Goal: Task Accomplishment & Management: Use online tool/utility

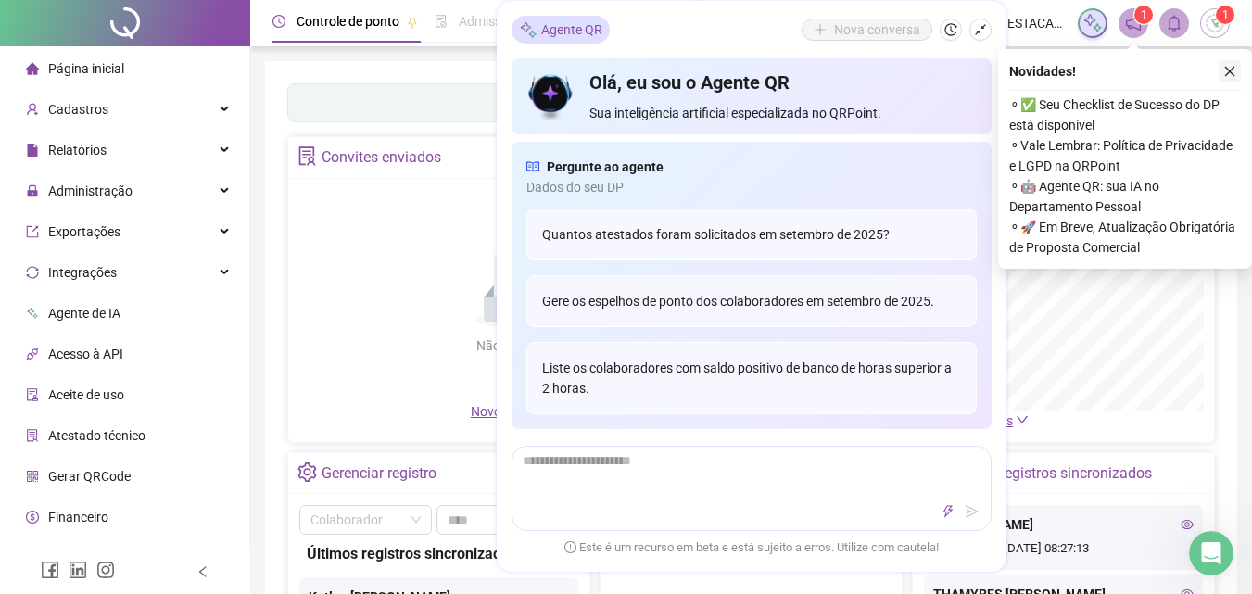
click at [1230, 72] on icon "close" at bounding box center [1229, 71] width 13 height 13
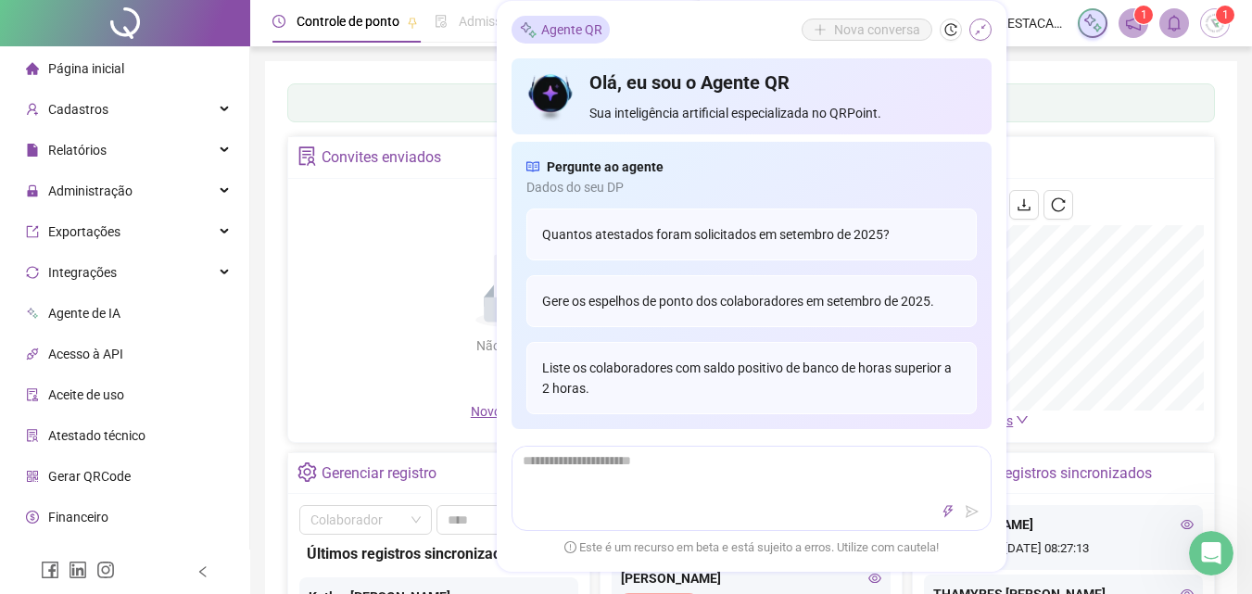
click at [984, 23] on icon "shrink" at bounding box center [980, 29] width 13 height 13
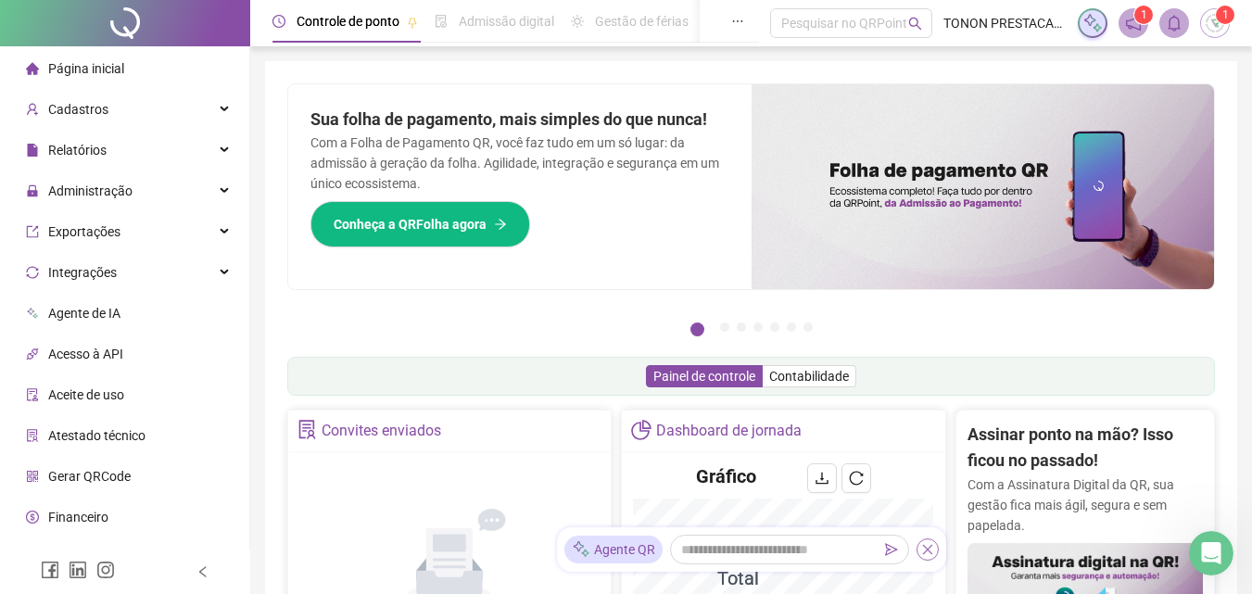
click at [926, 547] on icon "close" at bounding box center [927, 549] width 13 height 13
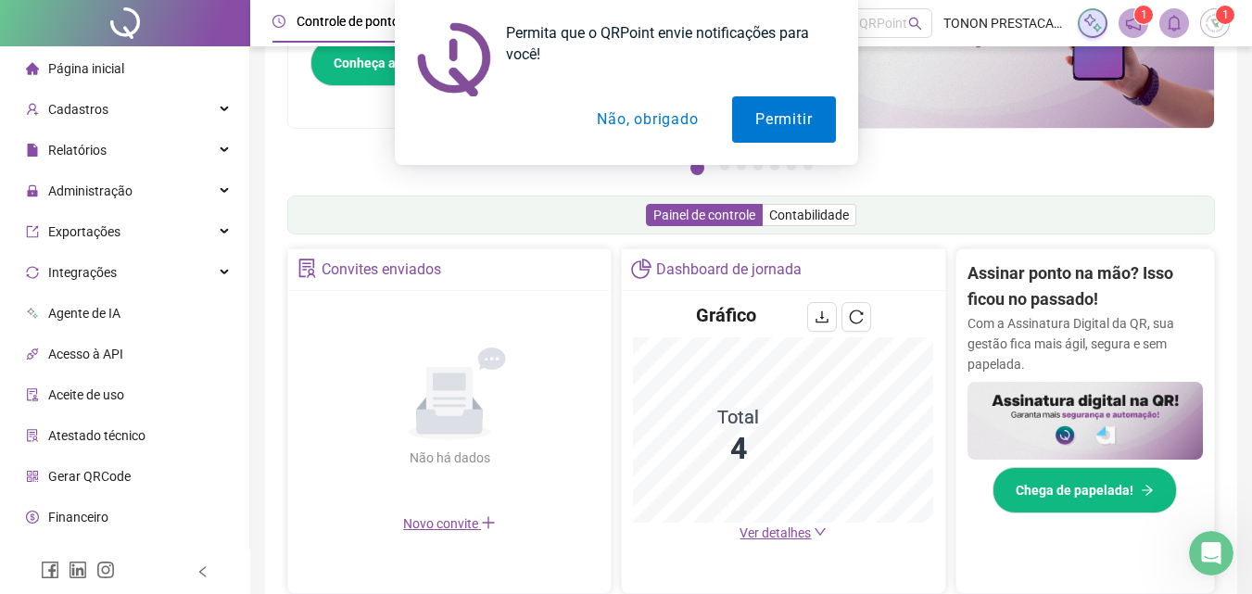
scroll to position [371, 0]
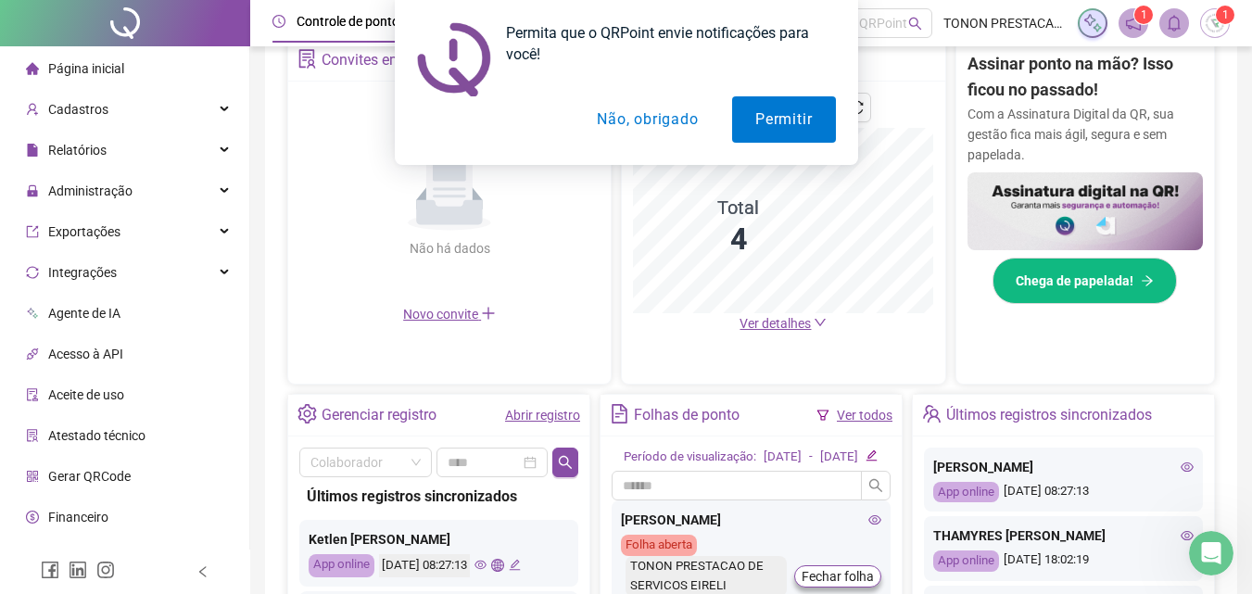
click at [641, 124] on button "Não, obrigado" at bounding box center [647, 119] width 147 height 46
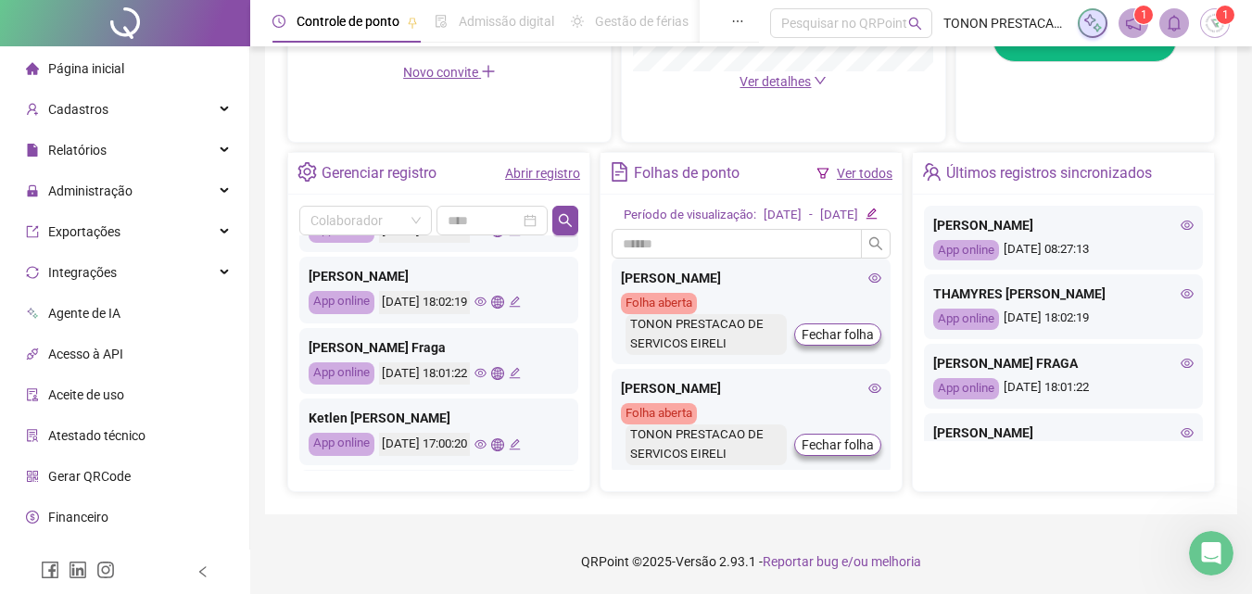
scroll to position [185, 0]
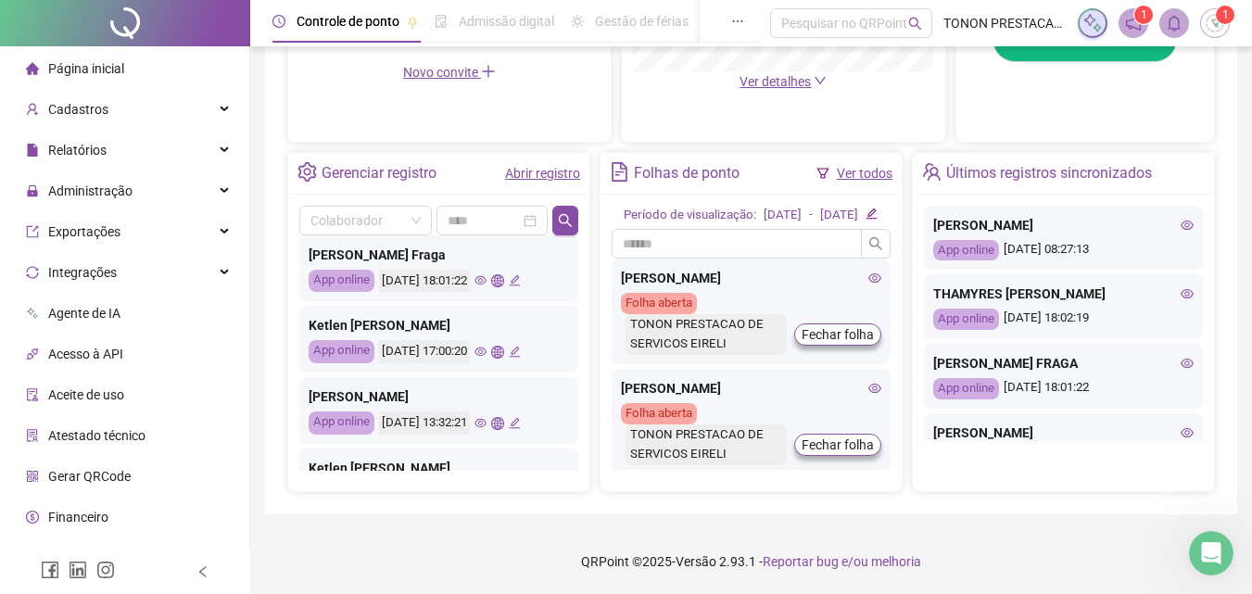
click at [521, 346] on icon "edit" at bounding box center [515, 352] width 12 height 12
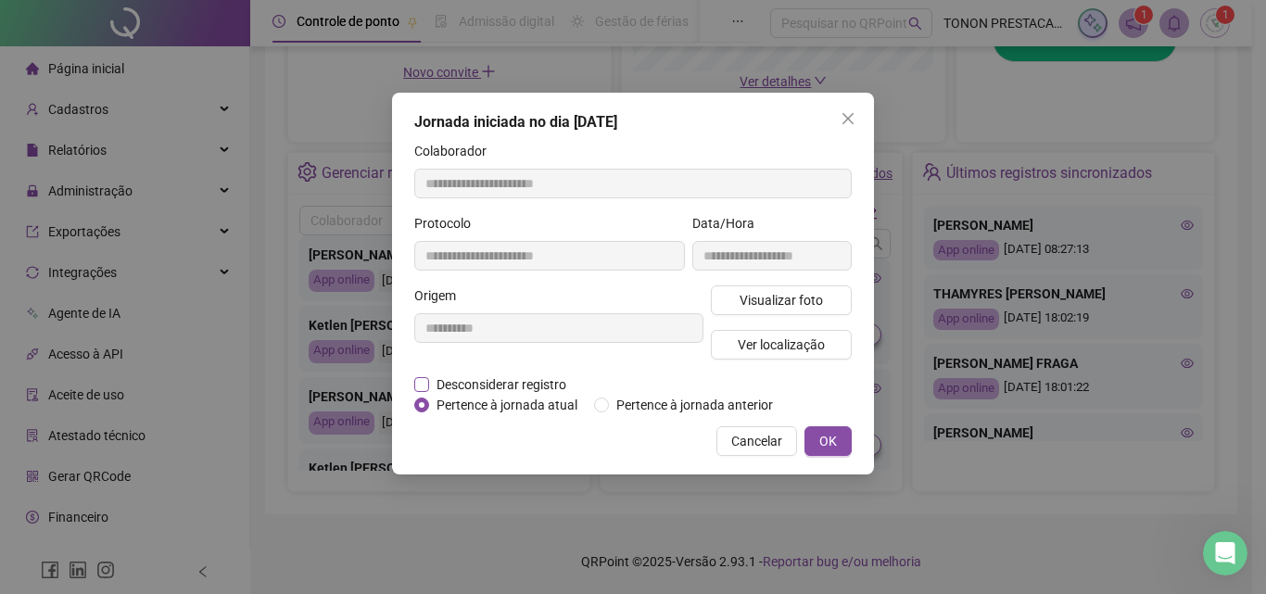
click at [502, 380] on span "Desconsiderar registro" at bounding box center [501, 384] width 145 height 20
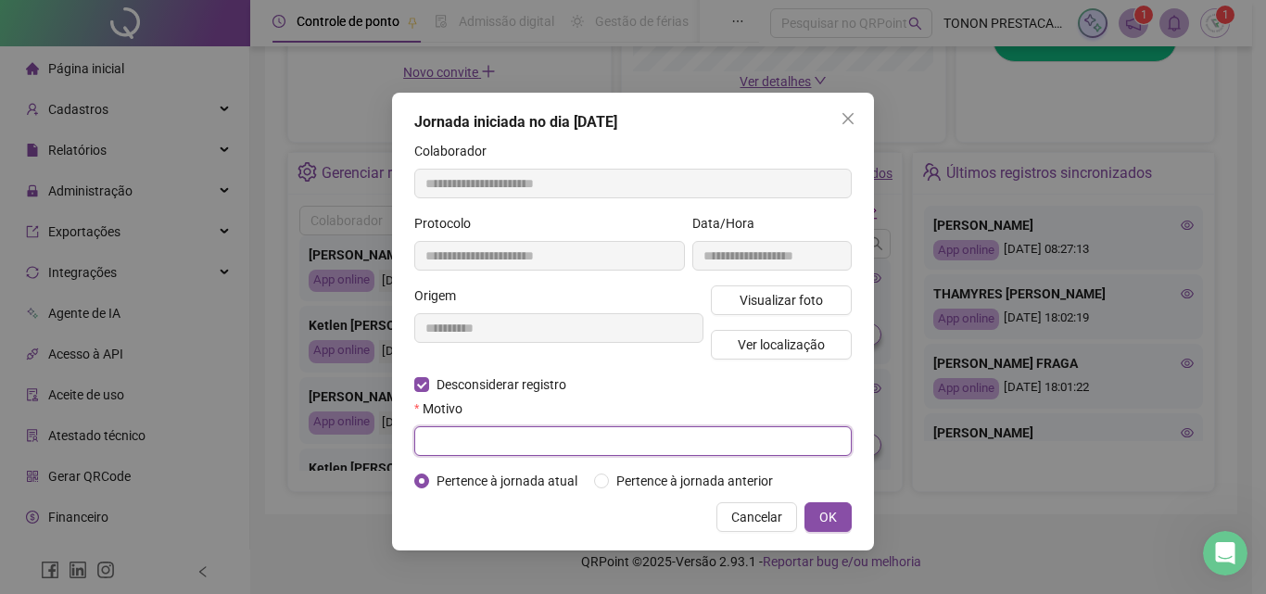
click at [655, 446] on input "text" at bounding box center [632, 441] width 437 height 30
type input "*"
type input "**********"
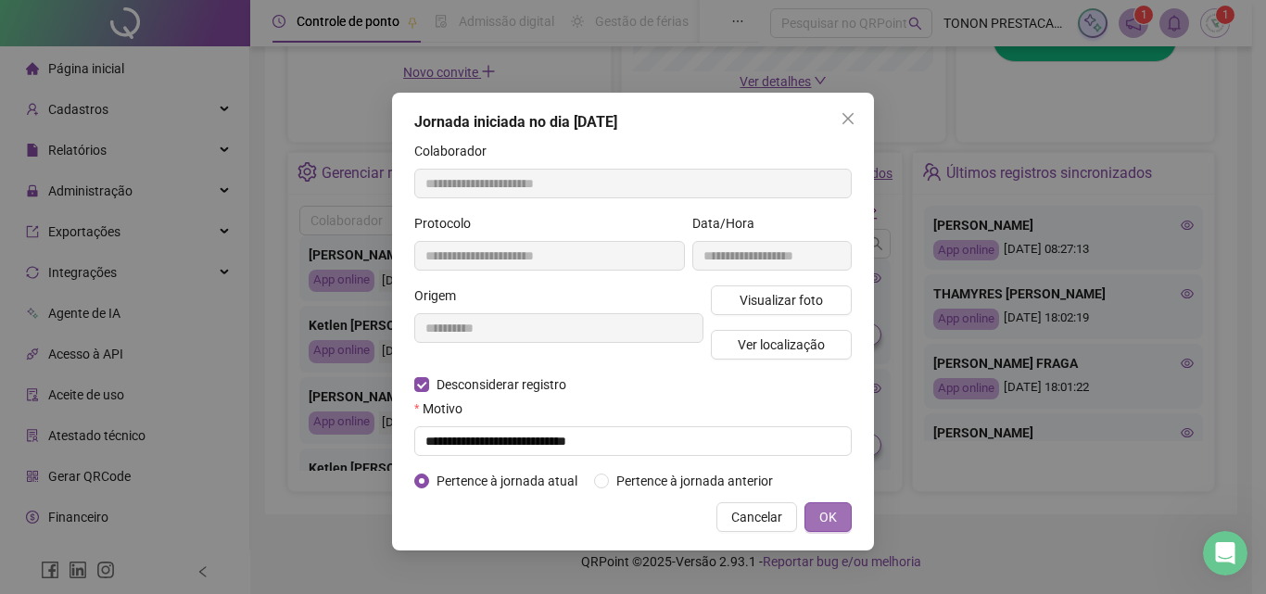
click at [829, 522] on span "OK" at bounding box center [828, 517] width 18 height 20
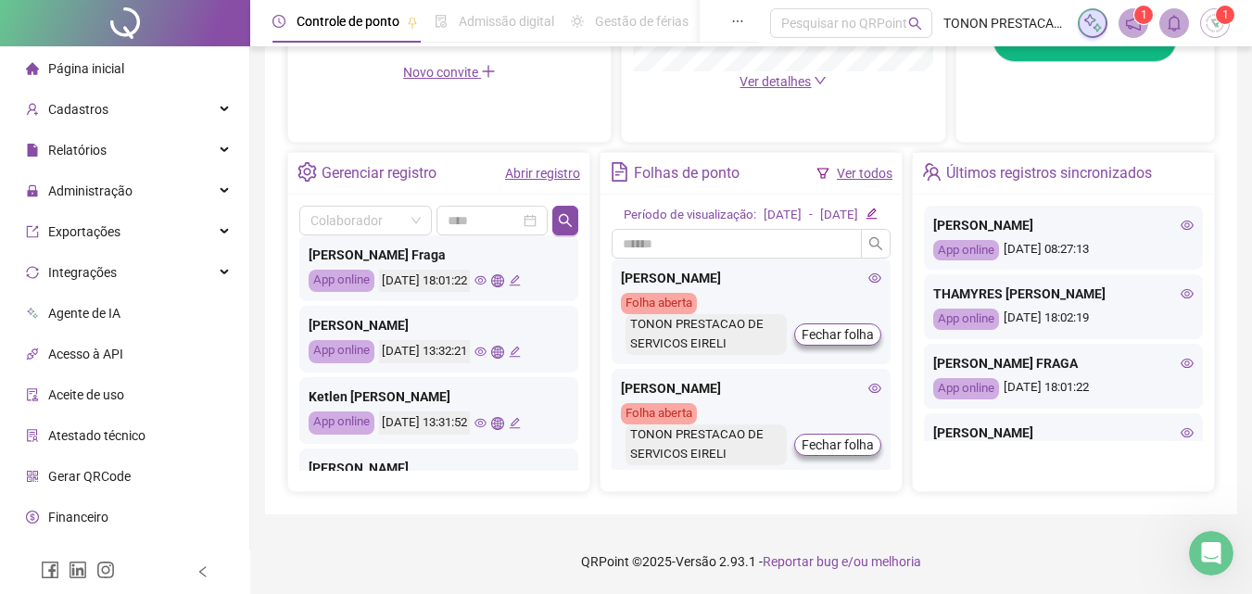
scroll to position [278, 0]
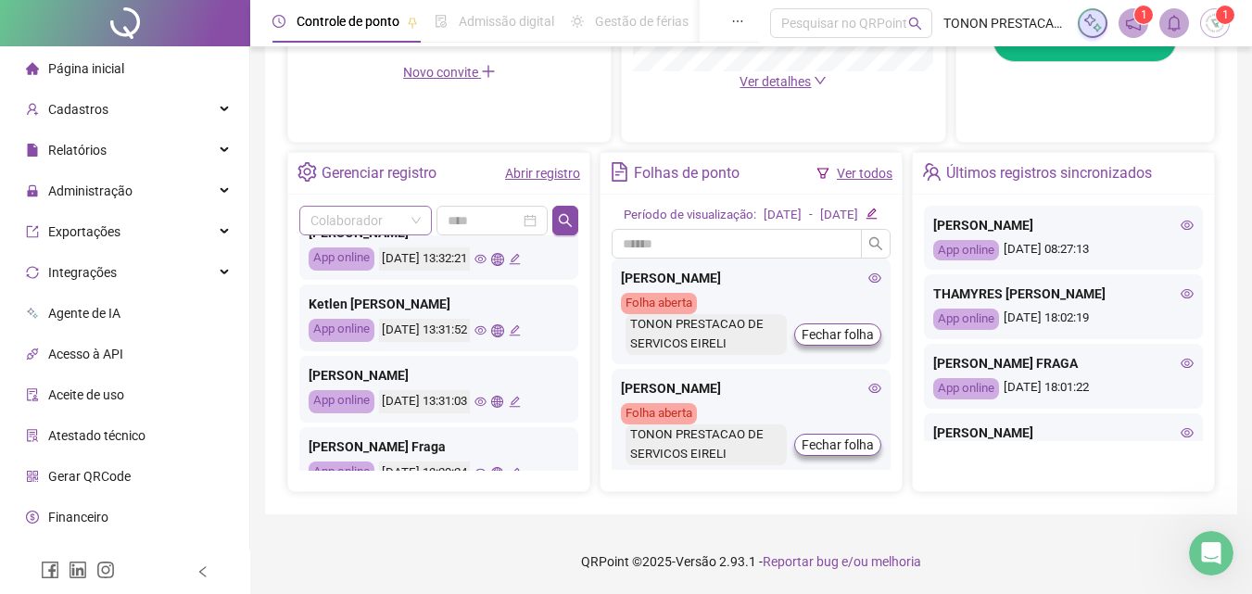
click at [378, 207] on input "search" at bounding box center [357, 221] width 94 height 28
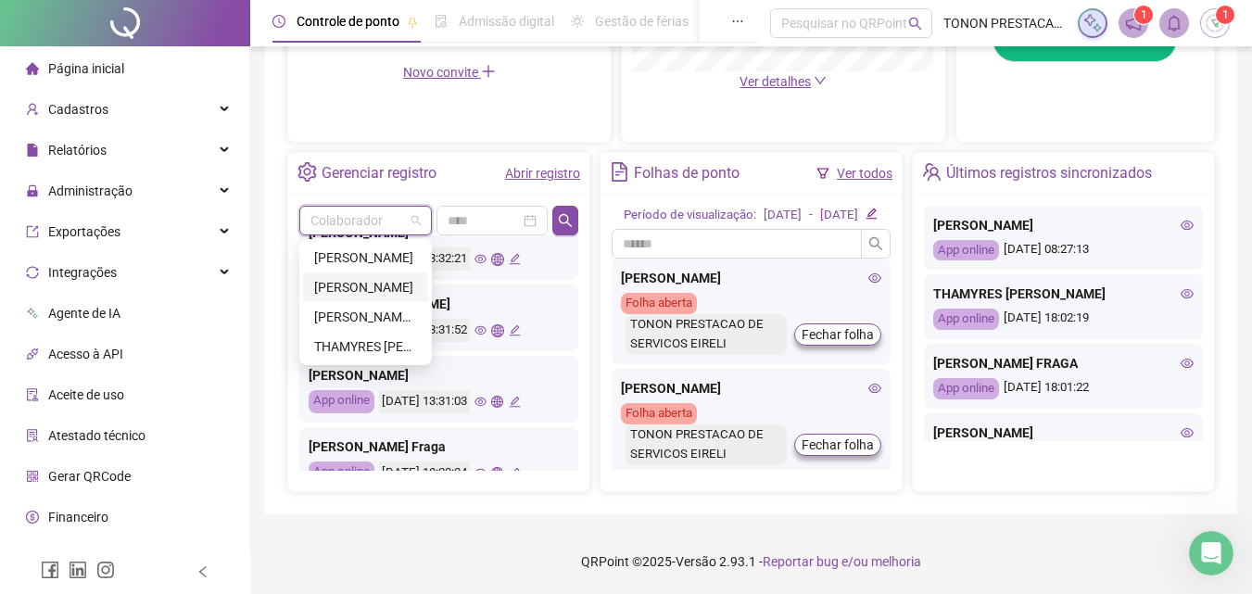
click at [374, 277] on div "[PERSON_NAME]" at bounding box center [365, 287] width 103 height 20
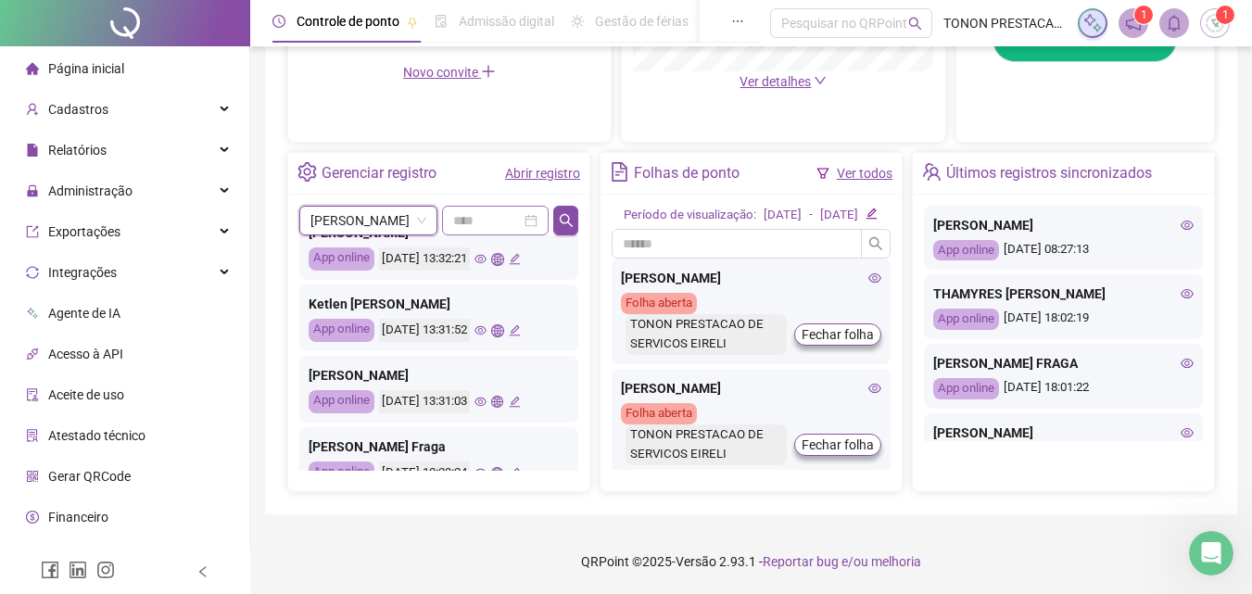
click at [526, 210] on div at bounding box center [495, 220] width 84 height 20
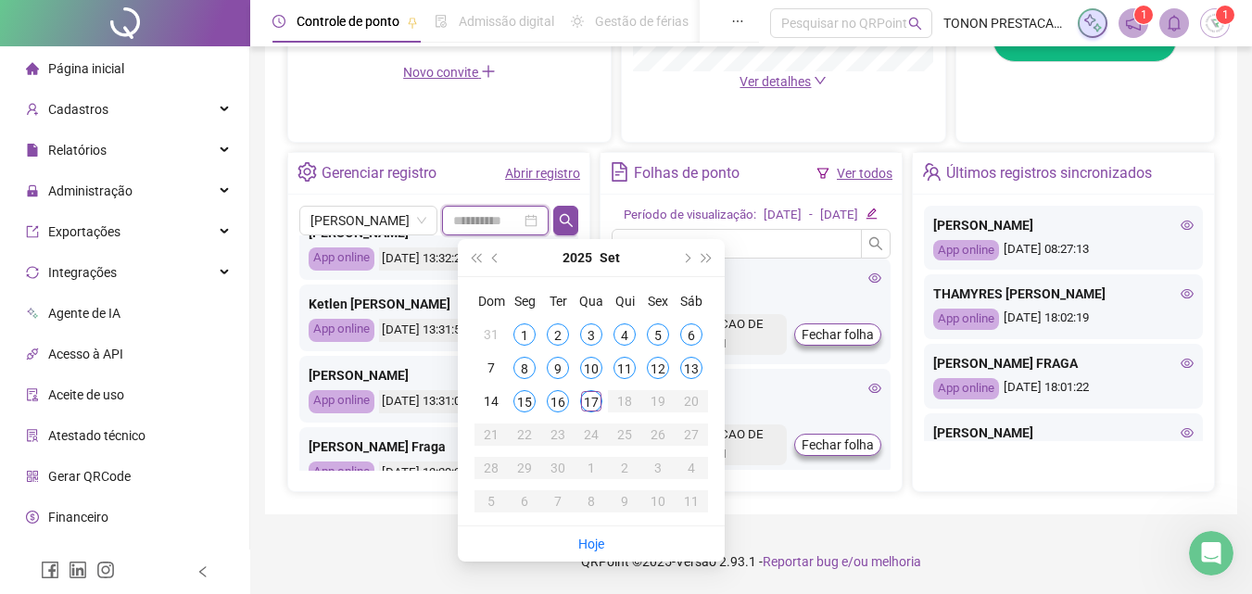
type input "**********"
click at [567, 390] on div "16" at bounding box center [558, 401] width 22 height 22
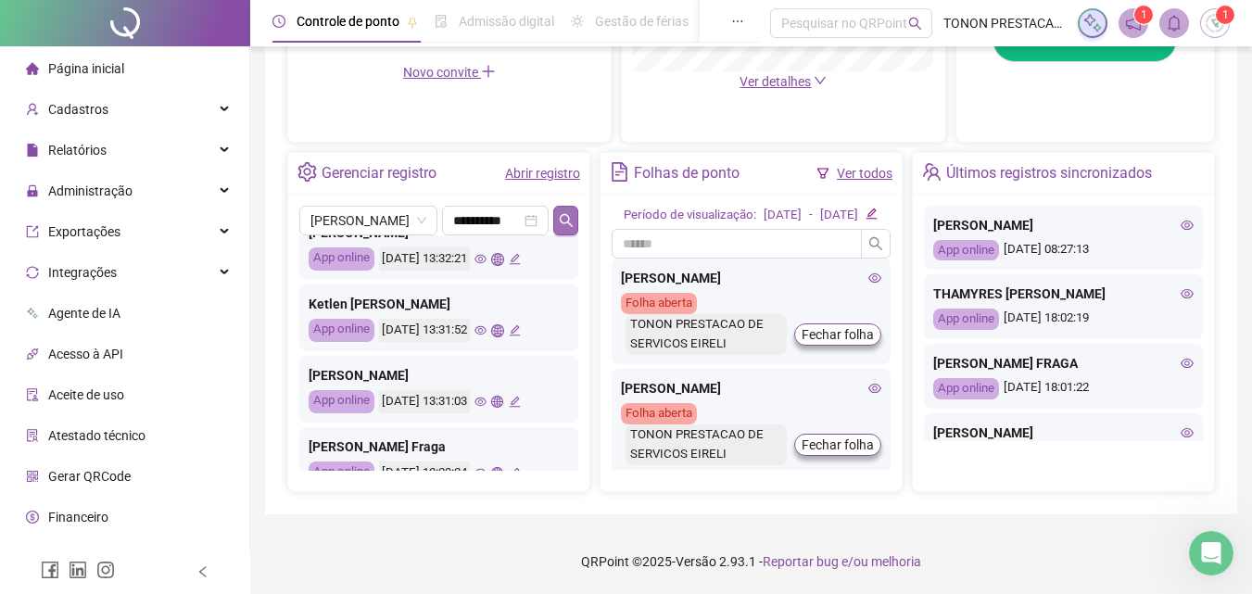
click at [568, 213] on icon "search" at bounding box center [566, 220] width 15 height 15
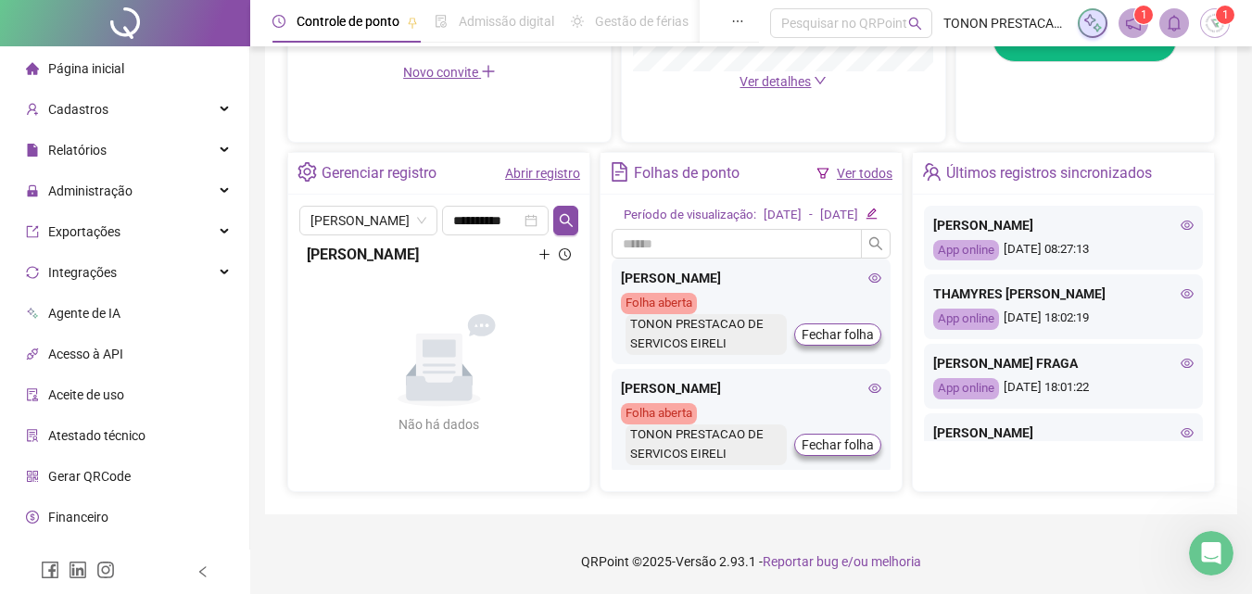
click at [539, 248] on icon "plus" at bounding box center [544, 254] width 12 height 12
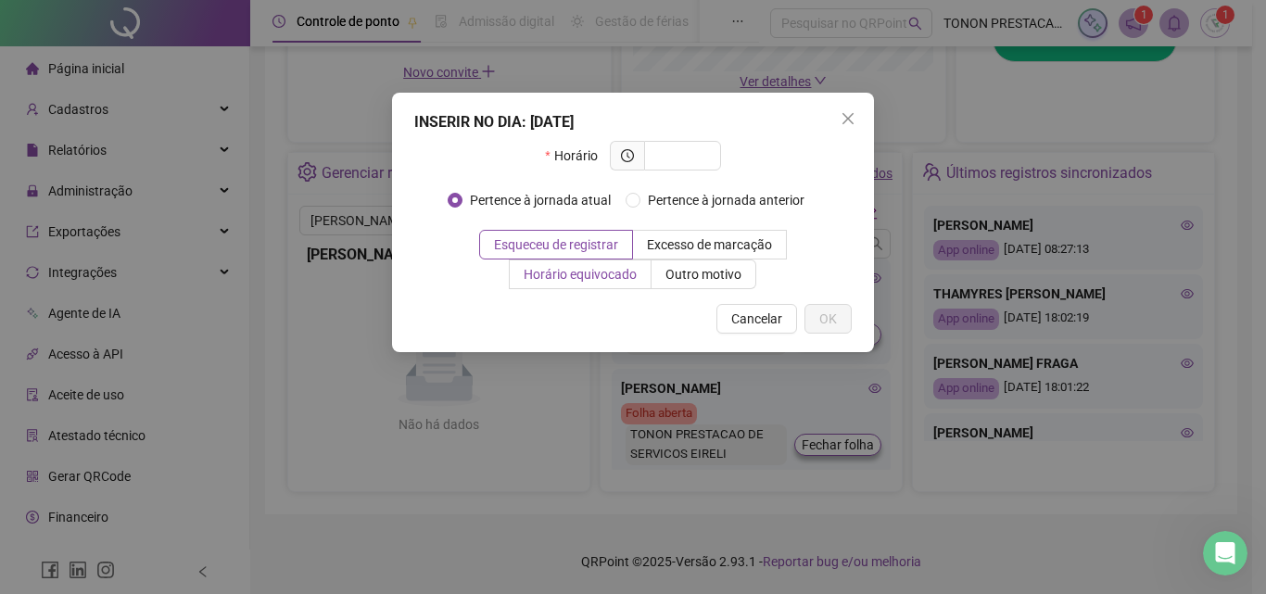
click at [615, 276] on span "Horário equivocado" at bounding box center [580, 274] width 113 height 15
click at [674, 156] on input "text" at bounding box center [680, 156] width 51 height 20
type input "*****"
click at [843, 328] on button "OK" at bounding box center [827, 319] width 47 height 30
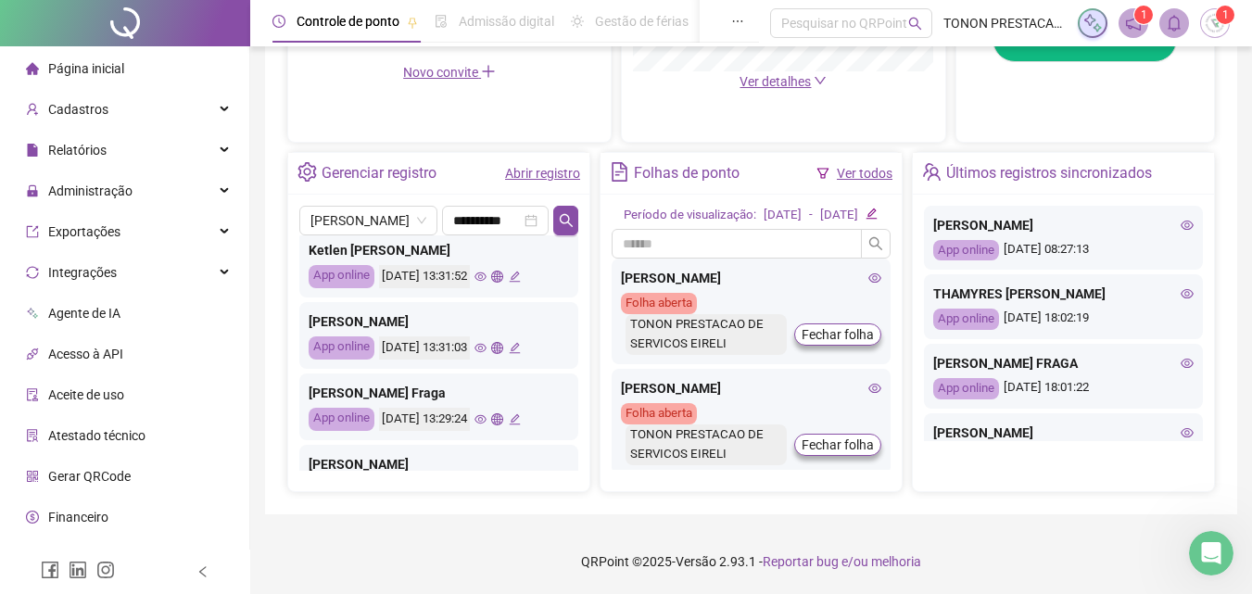
scroll to position [371, 0]
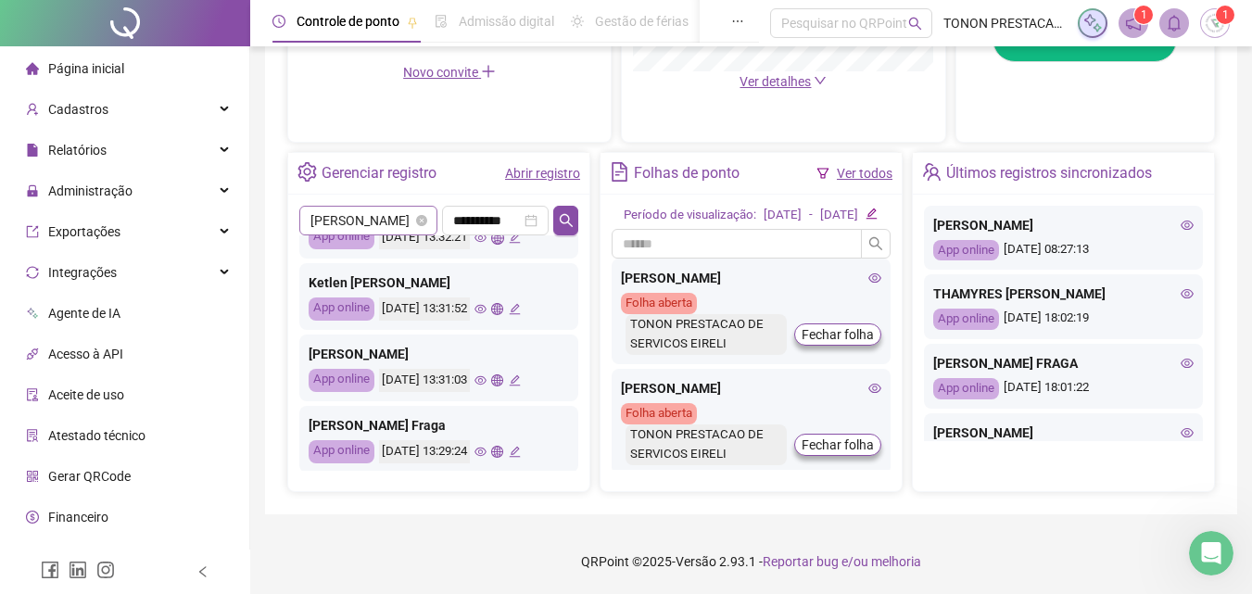
click at [370, 207] on span "[PERSON_NAME]" at bounding box center [368, 221] width 116 height 28
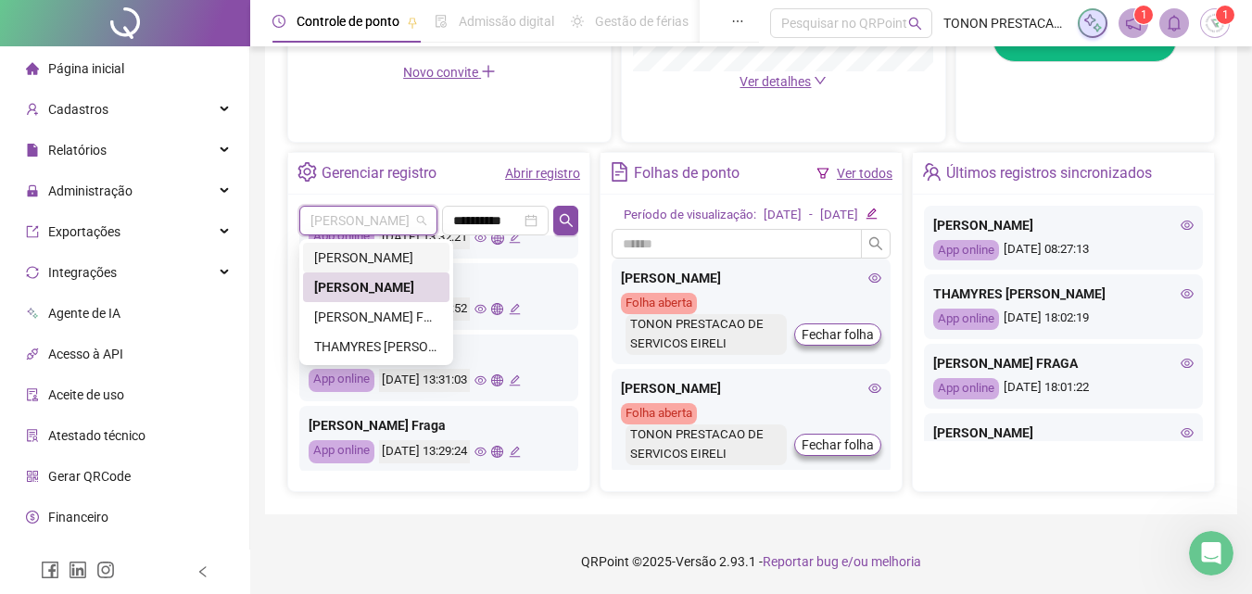
click at [377, 247] on div "[PERSON_NAME]" at bounding box center [376, 257] width 124 height 20
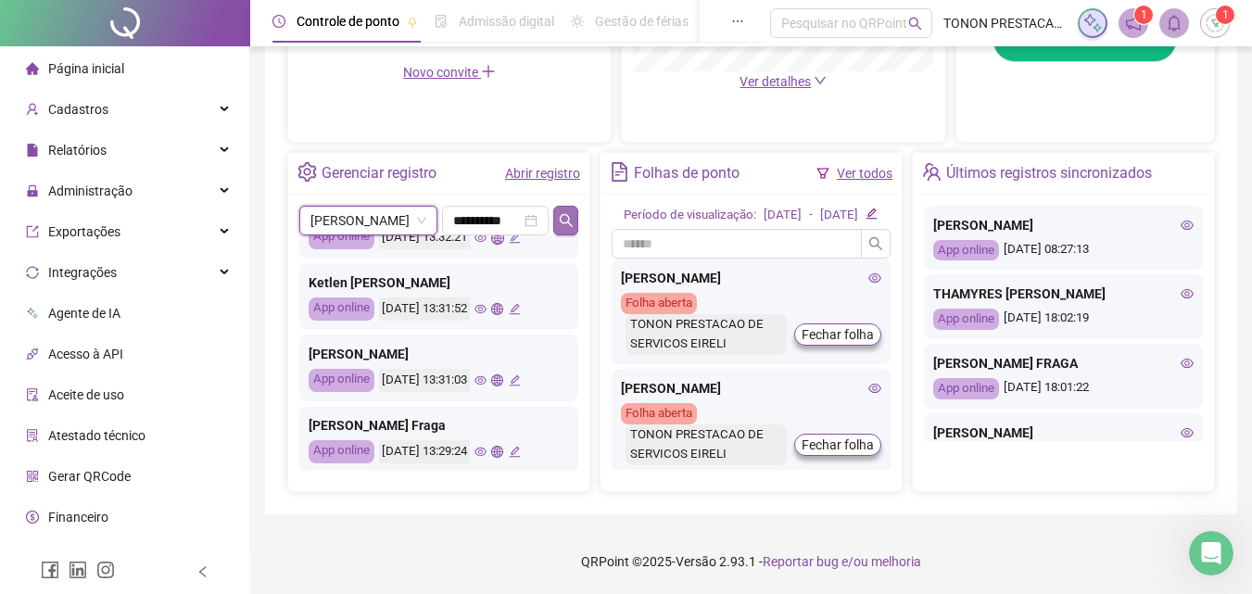
click at [561, 213] on icon "search" at bounding box center [566, 220] width 15 height 15
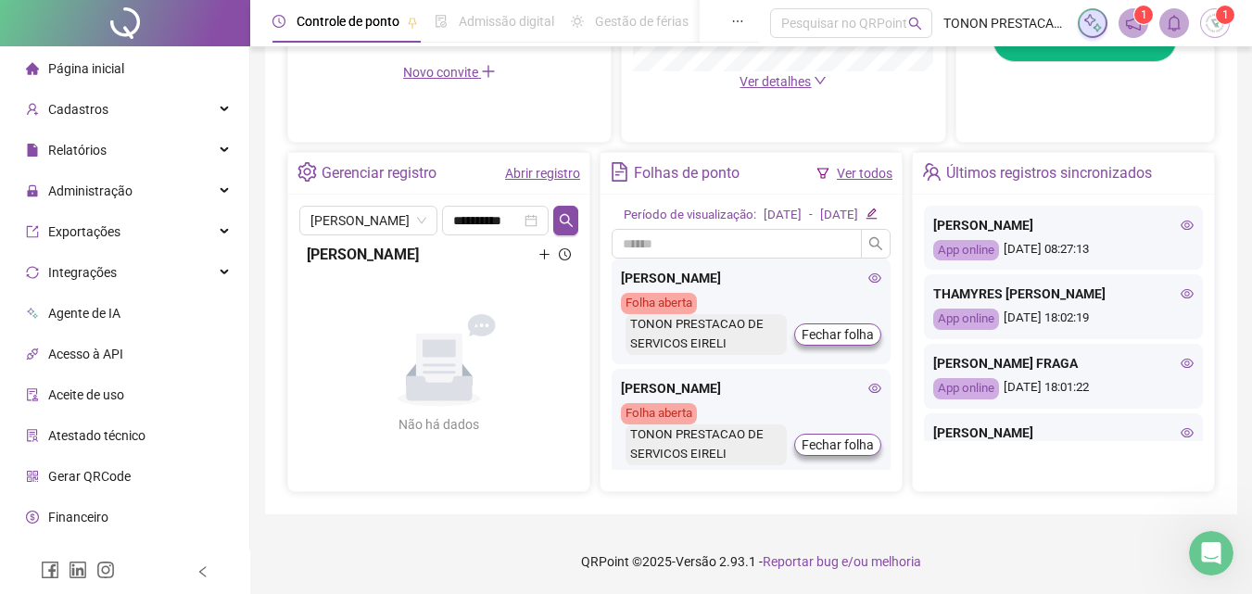
click at [545, 254] on icon "plus" at bounding box center [545, 254] width 10 height 1
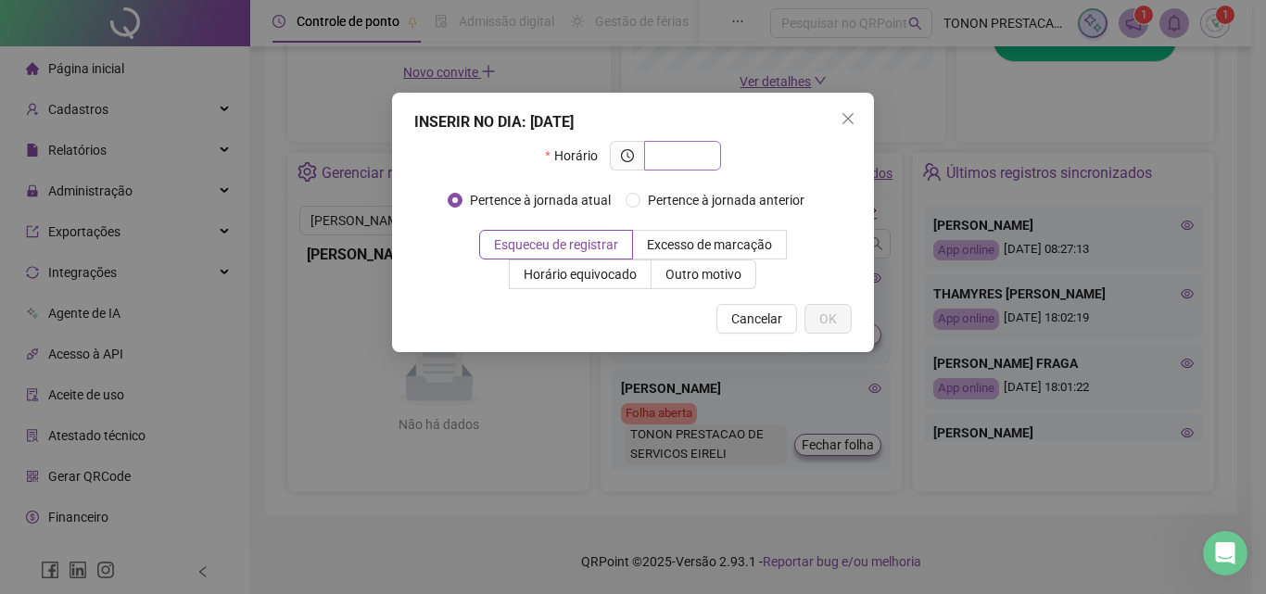
click at [665, 145] on span at bounding box center [682, 156] width 77 height 30
type input "*****"
click at [724, 276] on span "Outro motivo" at bounding box center [703, 274] width 76 height 15
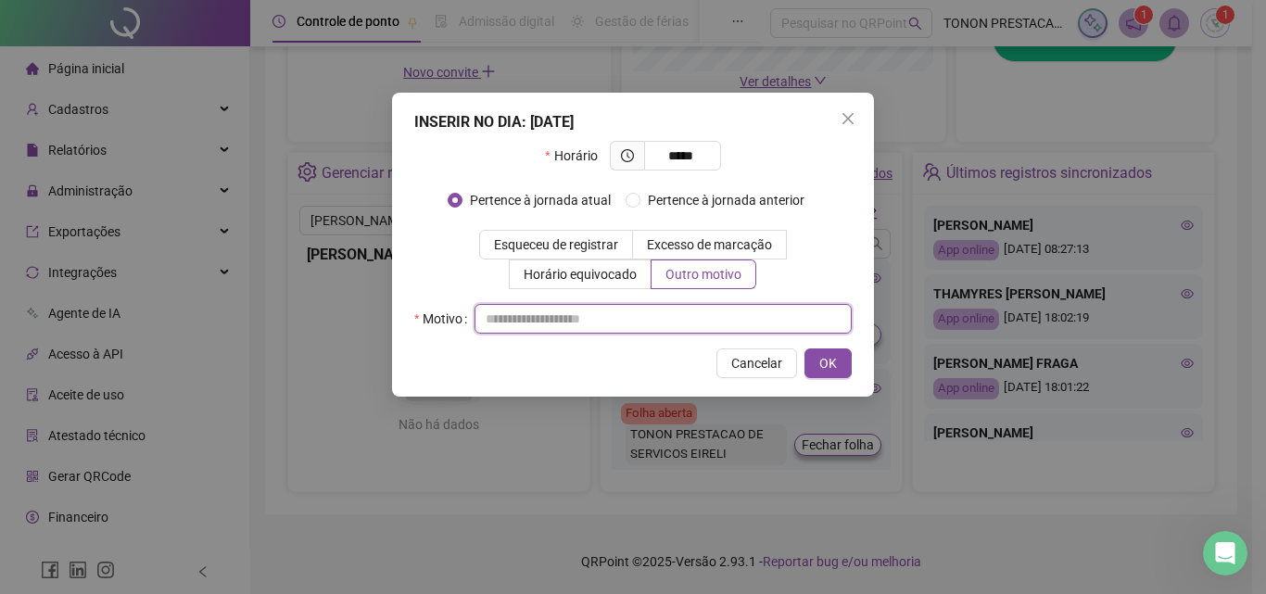
click at [682, 317] on input "text" at bounding box center [663, 319] width 377 height 30
type input "*********"
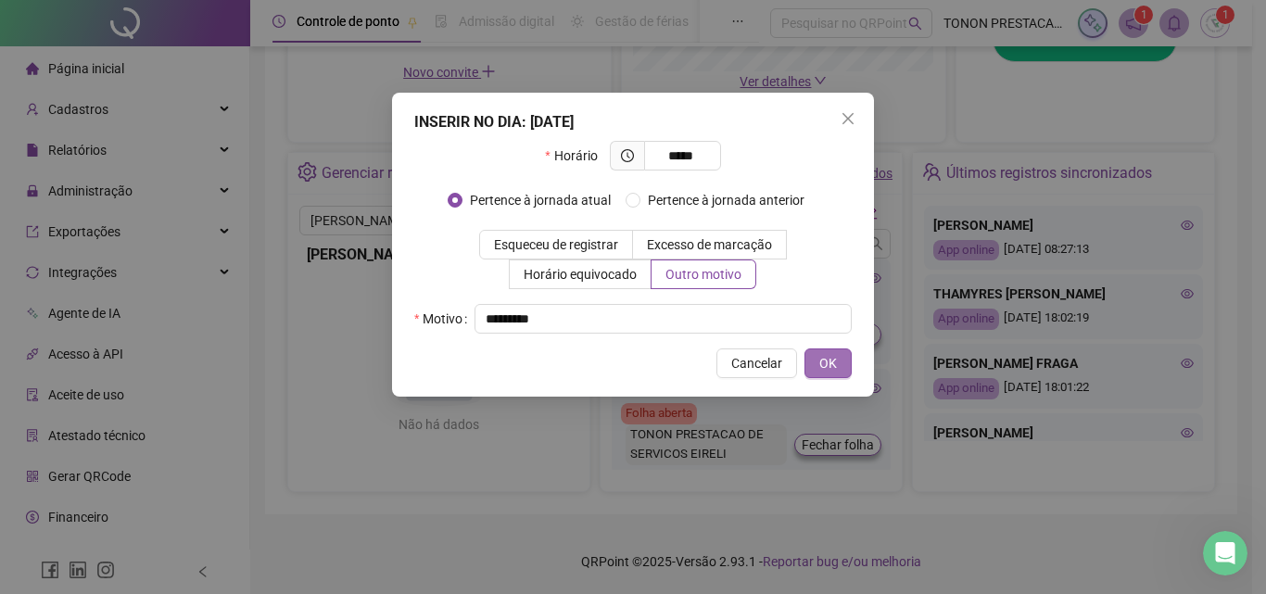
click at [843, 361] on button "OK" at bounding box center [827, 363] width 47 height 30
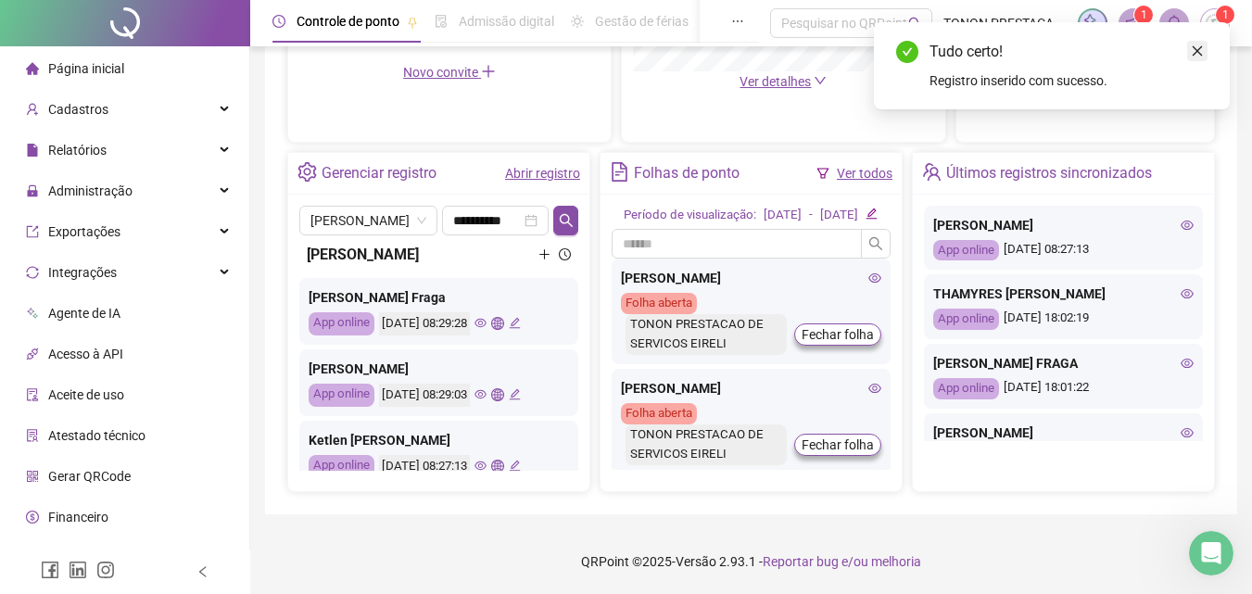
click at [1202, 44] on icon "close" at bounding box center [1197, 50] width 13 height 13
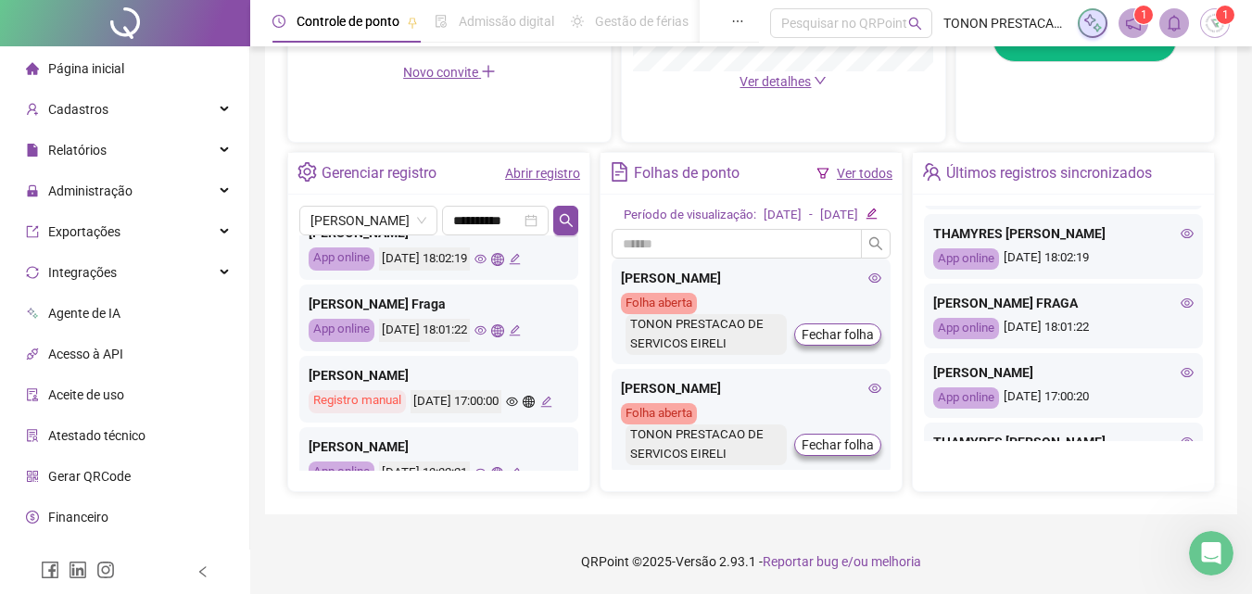
scroll to position [93, 0]
